Goal: Find specific page/section: Find specific page/section

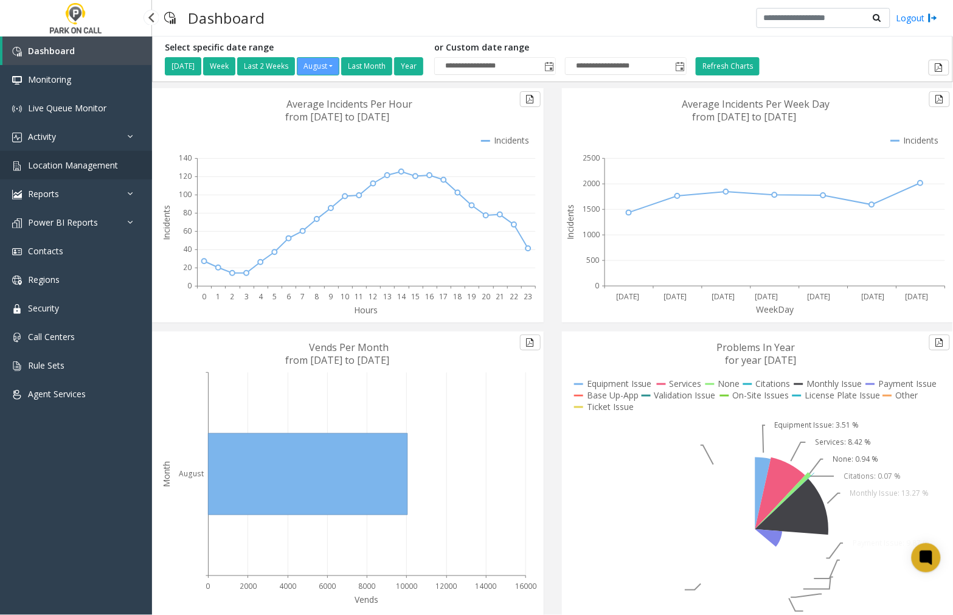
click at [64, 165] on span "Location Management" at bounding box center [73, 165] width 90 height 12
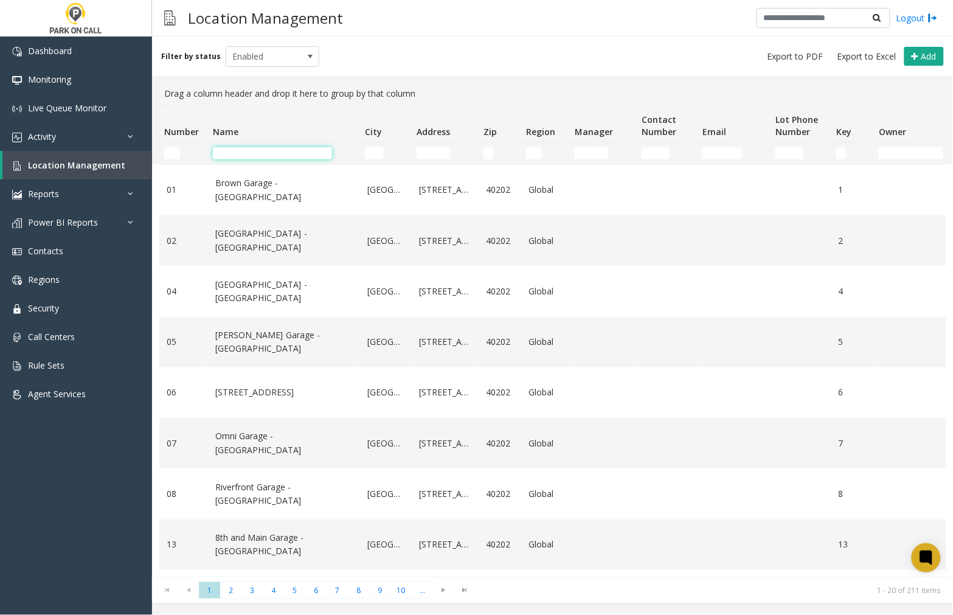
drag, startPoint x: 260, startPoint y: 153, endPoint x: 315, endPoint y: 159, distance: 55.0
click at [260, 153] on input "Name Filter" at bounding box center [272, 153] width 119 height 12
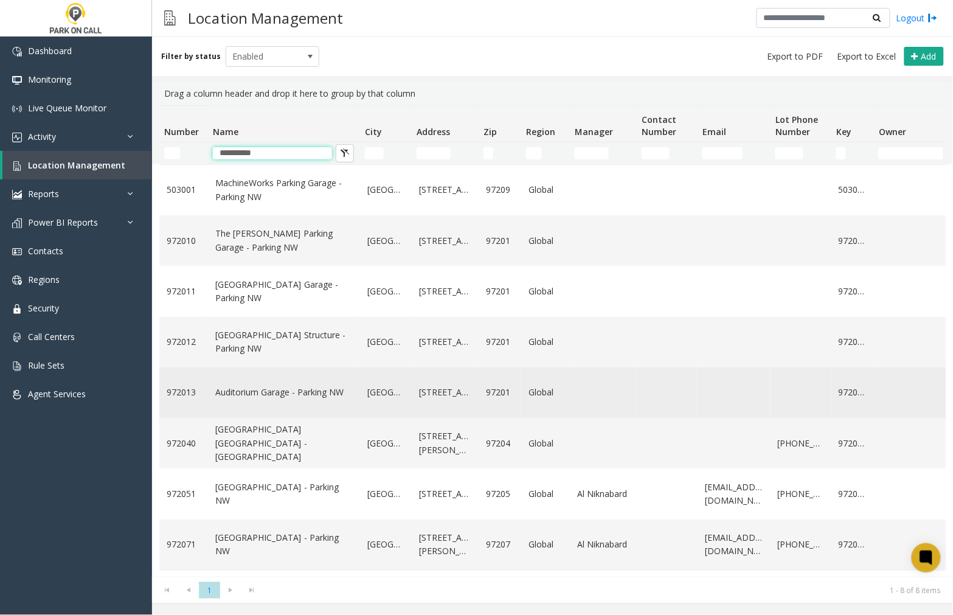
type input "**********"
click at [297, 399] on link "Auditorium Garage - Parking NW" at bounding box center [283, 392] width 137 height 13
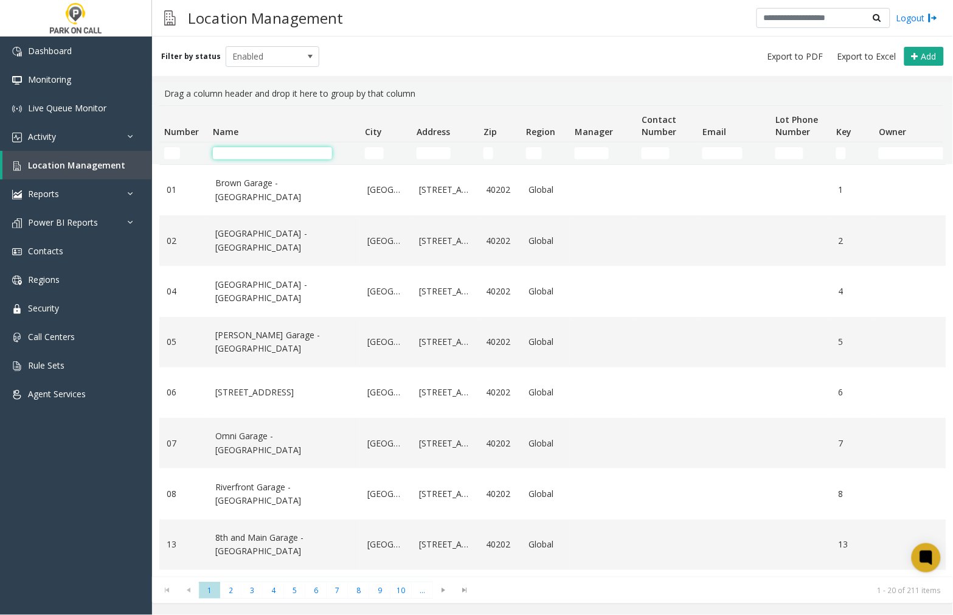
click at [245, 155] on input "Name Filter" at bounding box center [272, 153] width 119 height 12
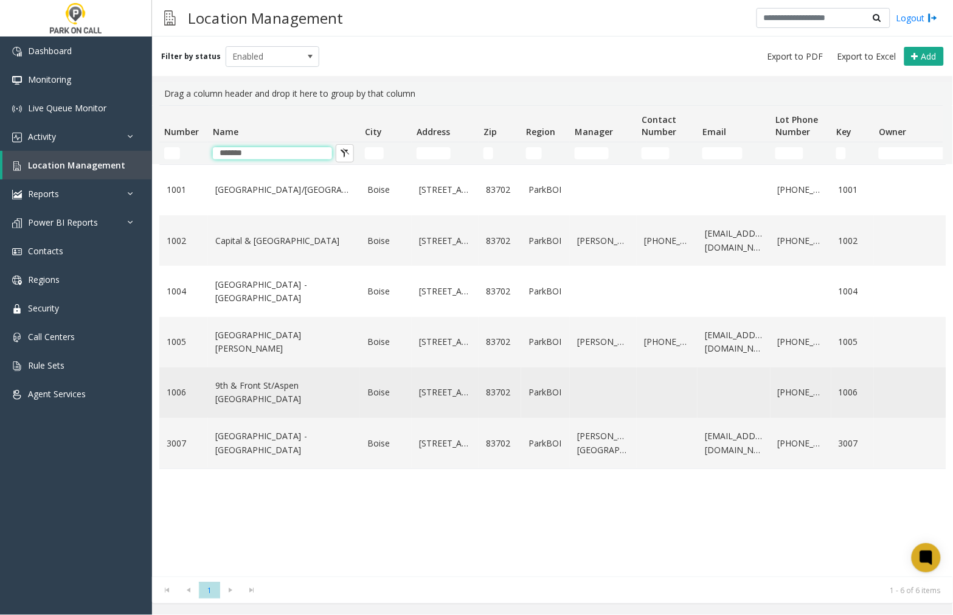
type input "*******"
click at [256, 403] on link "9th & Front St/Aspen [GEOGRAPHIC_DATA]" at bounding box center [283, 392] width 137 height 27
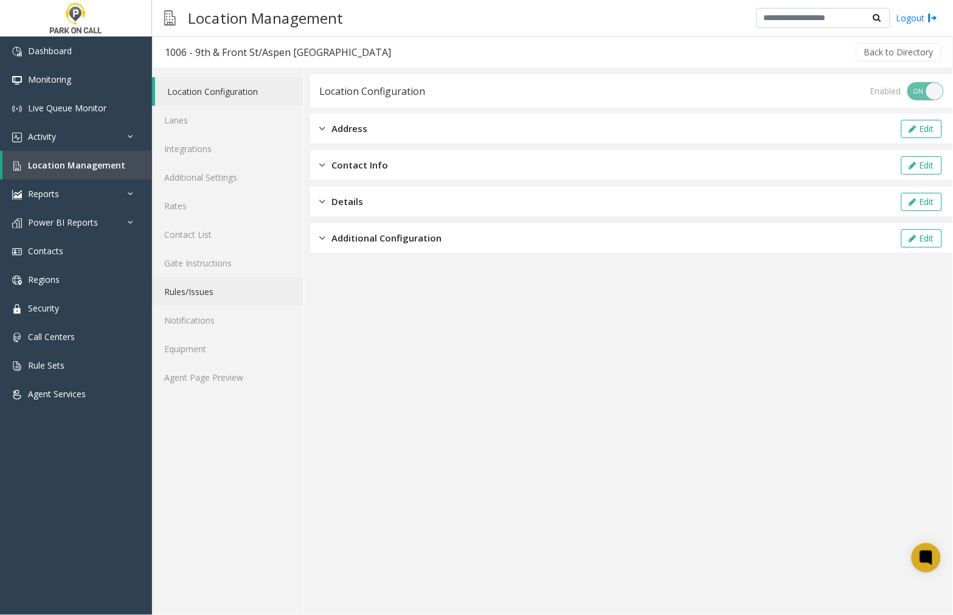
click at [211, 290] on link "Rules/Issues" at bounding box center [227, 291] width 151 height 29
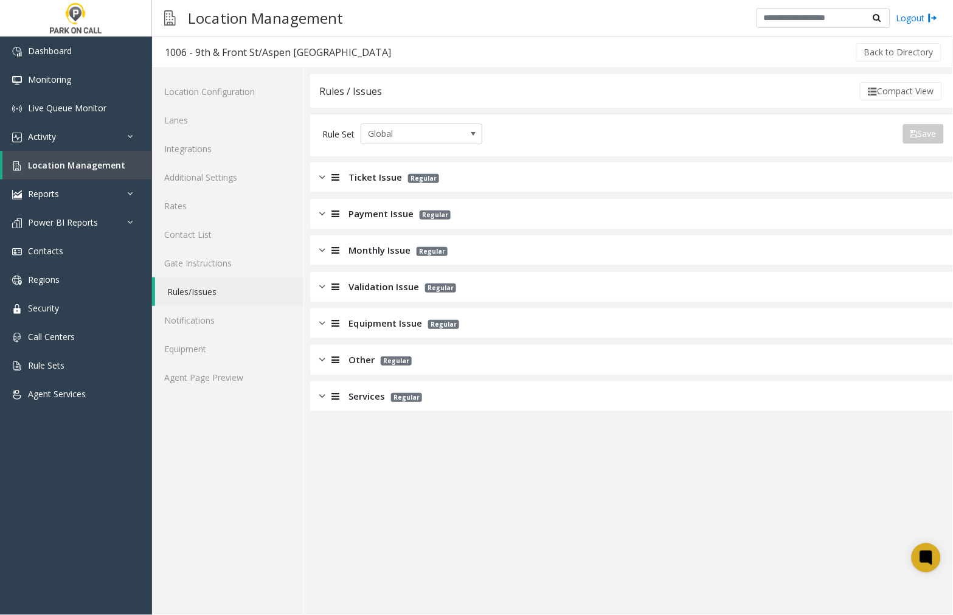
click at [320, 248] on img at bounding box center [322, 250] width 6 height 14
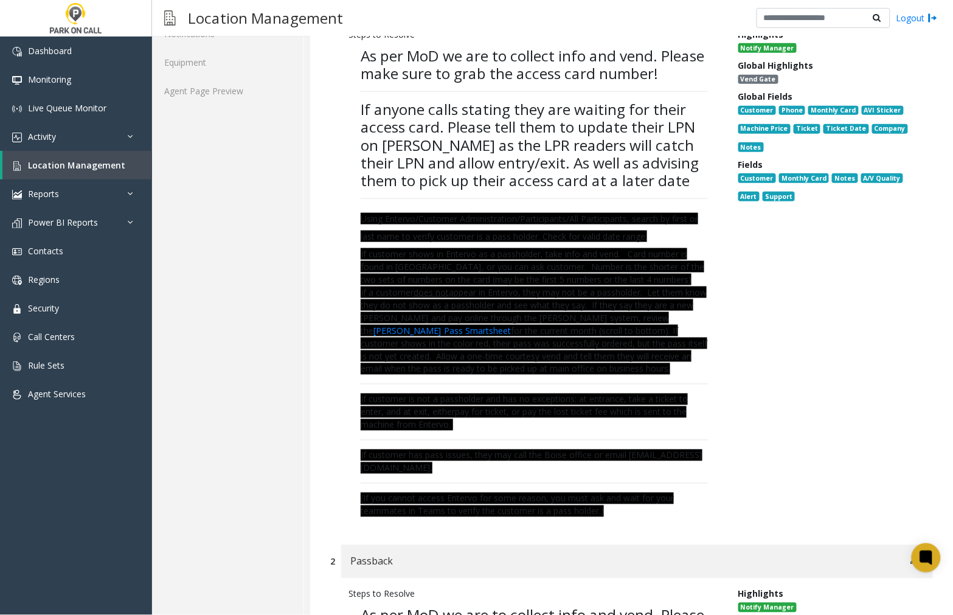
scroll to position [270, 0]
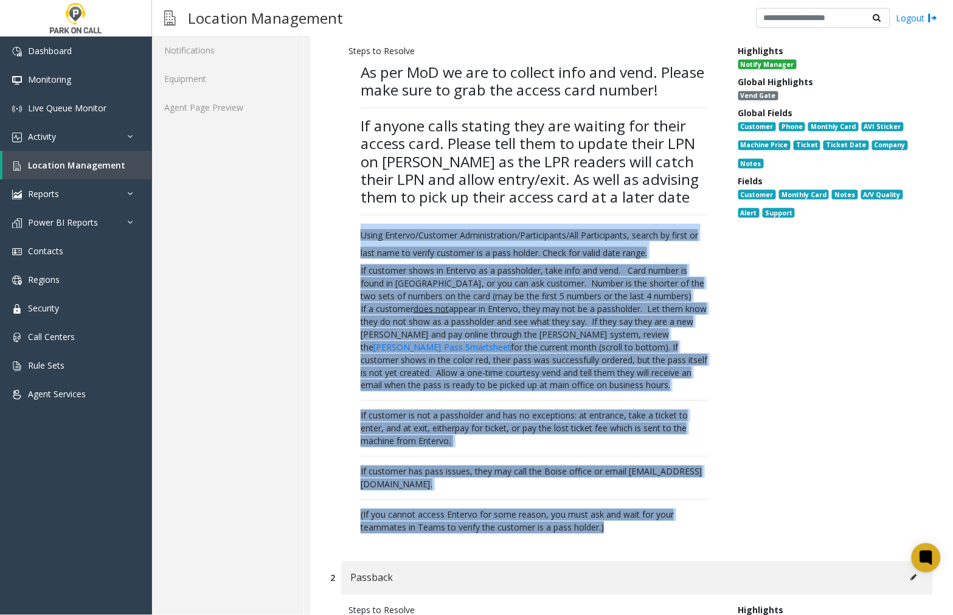
drag, startPoint x: 607, startPoint y: 544, endPoint x: 353, endPoint y: 245, distance: 391.9
click at [353, 245] on p "As per MoD we are to collect info and vend. Please make sure to grab the access…" at bounding box center [535, 298] width 372 height 483
click at [696, 392] on p "If a customer does not appear in Entervo, they may not be a passholder. Let the…" at bounding box center [534, 346] width 347 height 89
